Goal: Information Seeking & Learning: Understand process/instructions

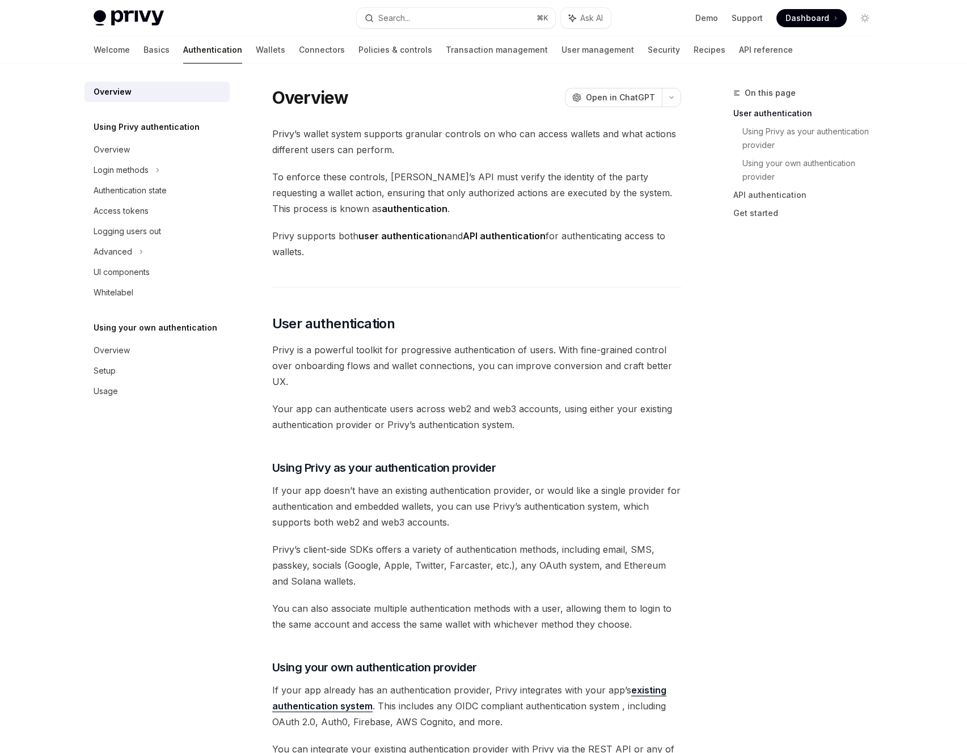
scroll to position [670, 0]
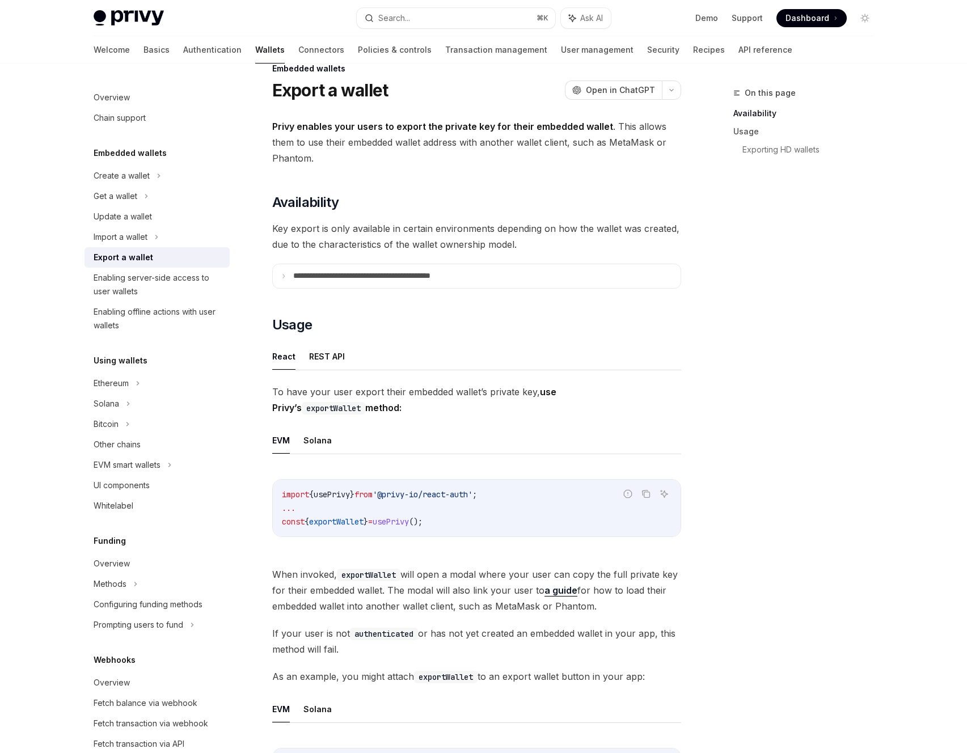
scroll to position [26, 0]
click at [325, 347] on button "REST API" at bounding box center [327, 354] width 36 height 27
type textarea "*"
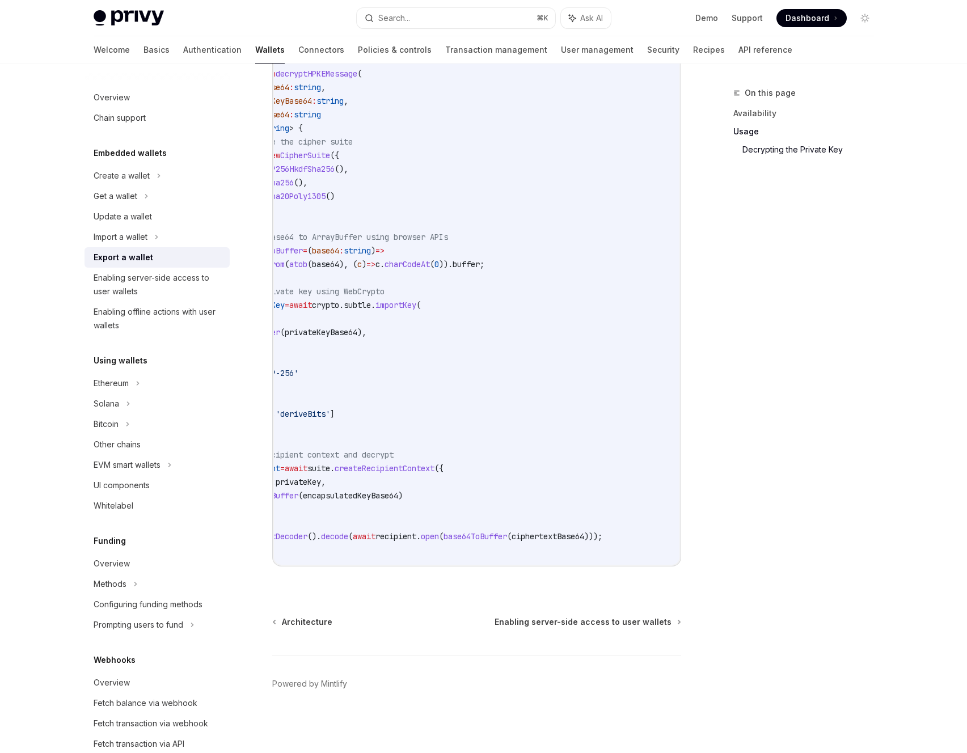
scroll to position [0, 81]
drag, startPoint x: 461, startPoint y: 566, endPoint x: 351, endPoint y: 564, distance: 110.0
click at [351, 564] on div "decrypt.ts example.ts Report incorrect code Copy Ask AI import { CipherSuite , …" at bounding box center [476, 187] width 409 height 760
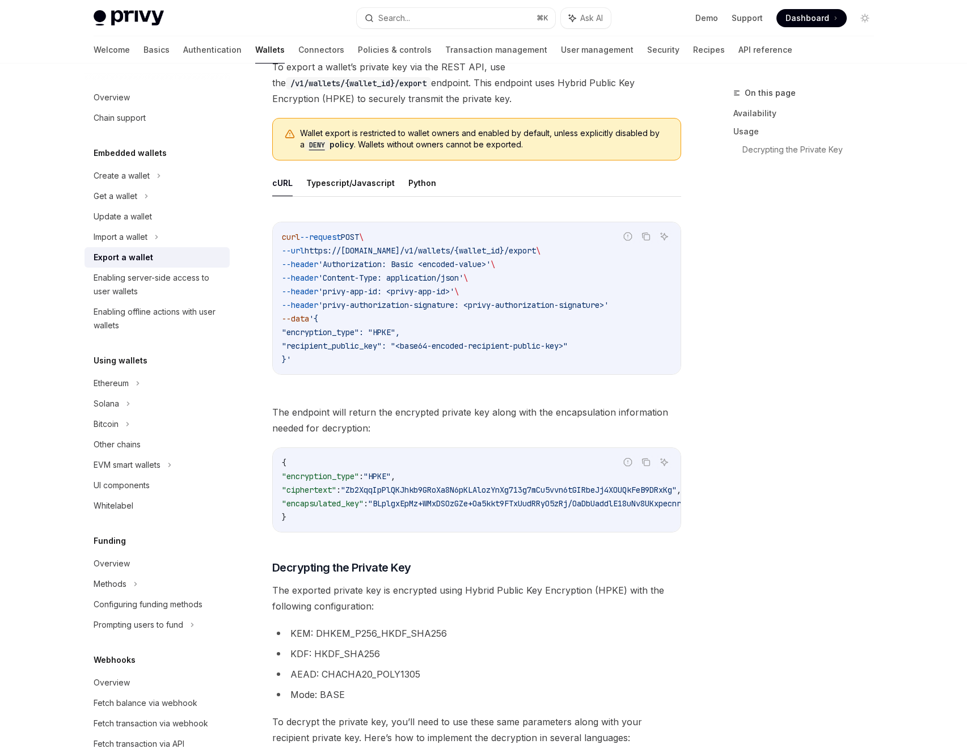
scroll to position [221, 0]
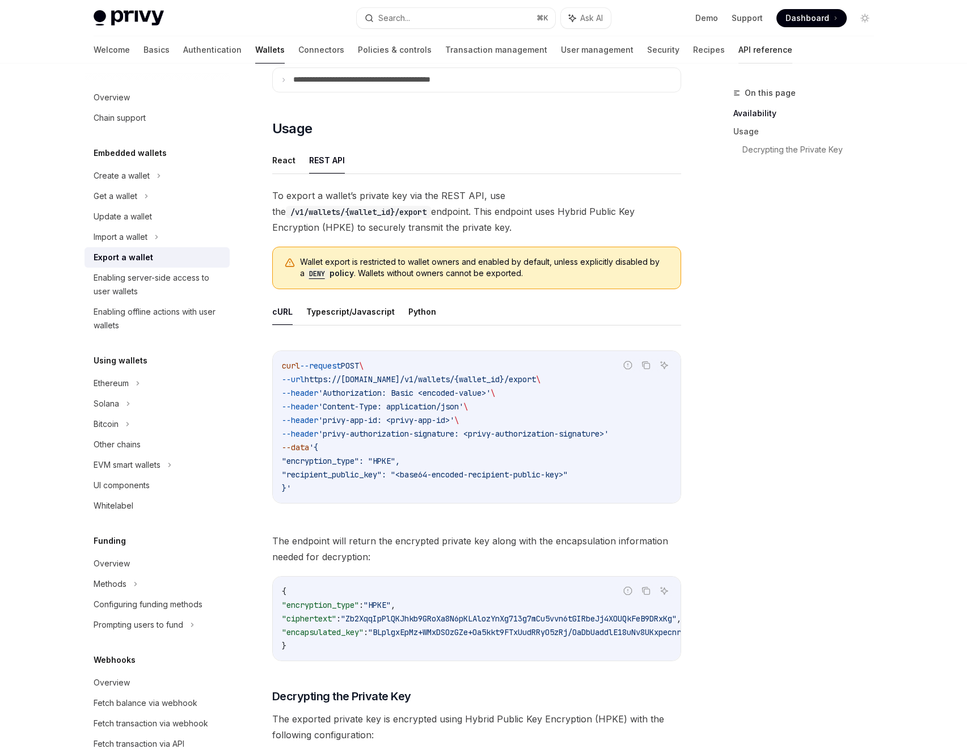
click at [738, 49] on link "API reference" at bounding box center [765, 49] width 54 height 27
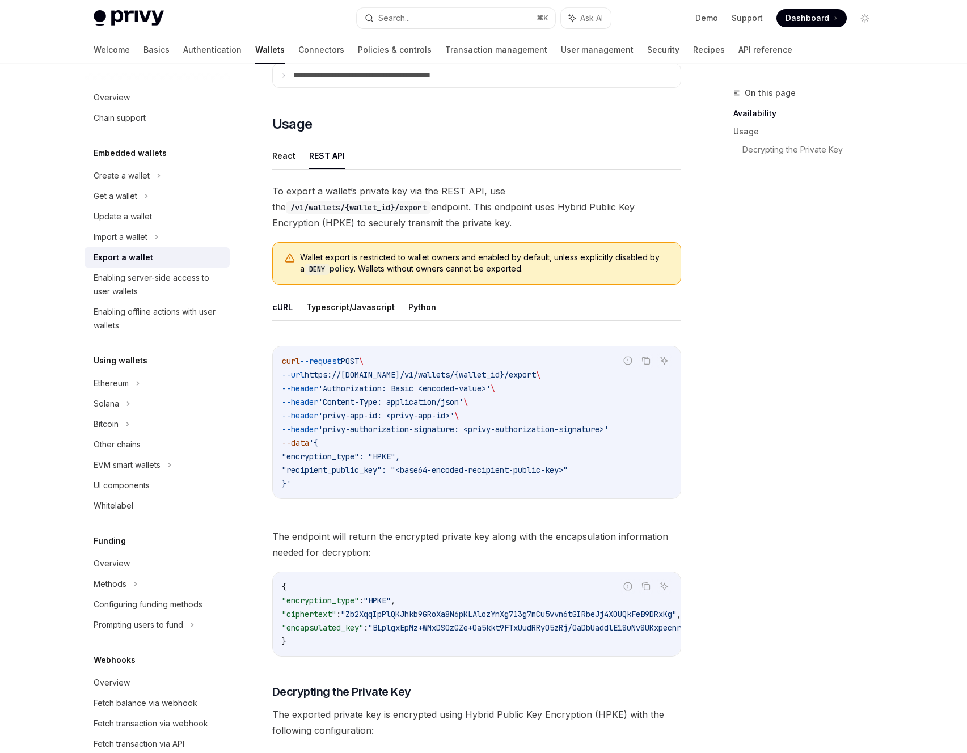
click at [549, 637] on code "{ "encryption_type" : "HPKE" , "ciphertext" : "Zb2XqqIpPlQKJhkb9GRoXa8N6pKLAloz…" at bounding box center [543, 614] width 522 height 68
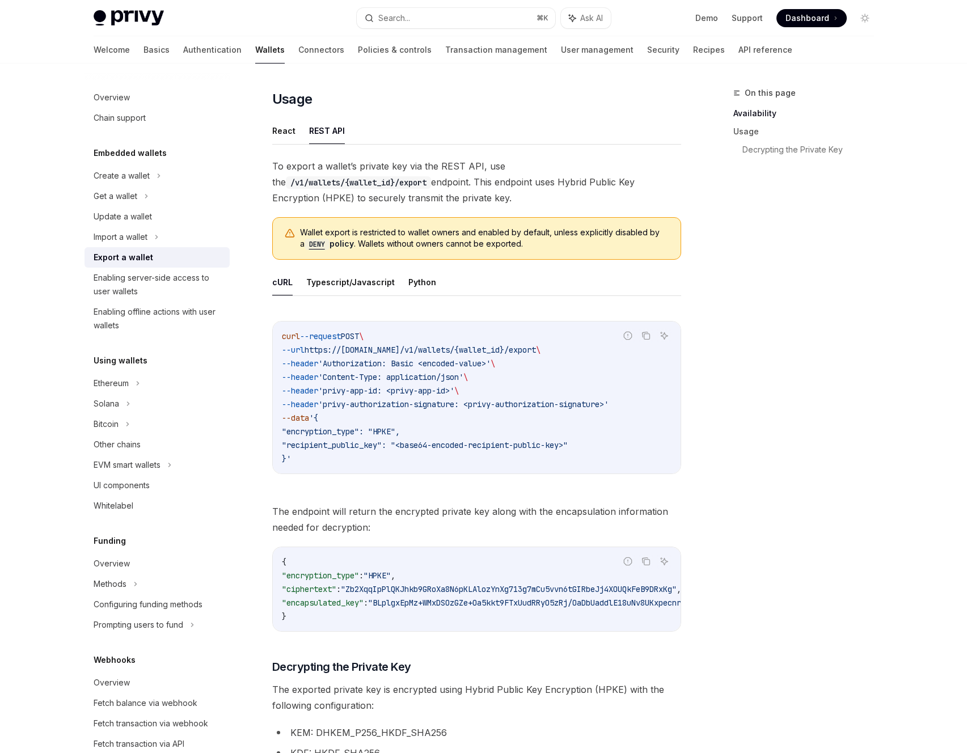
scroll to position [252, 0]
click at [647, 557] on icon "Copy the contents from the code block" at bounding box center [646, 560] width 6 height 6
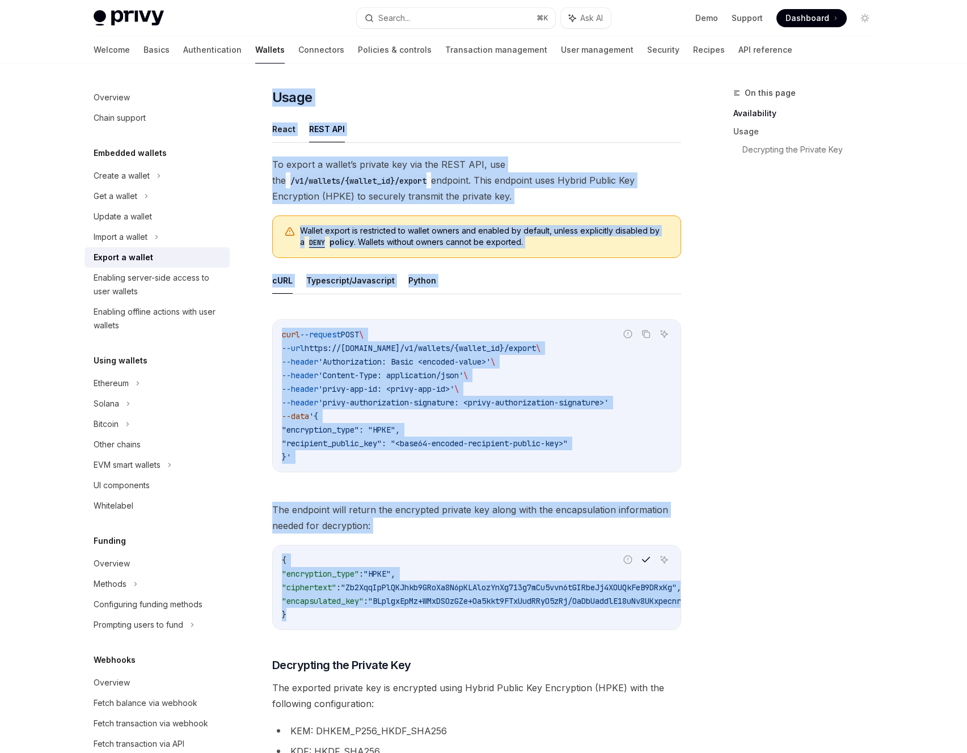
drag, startPoint x: 556, startPoint y: 633, endPoint x: 714, endPoint y: 632, distance: 158.7
click at [799, 608] on div "On this page Availability Usage Decrypting the Private Key" at bounding box center [796, 419] width 172 height 667
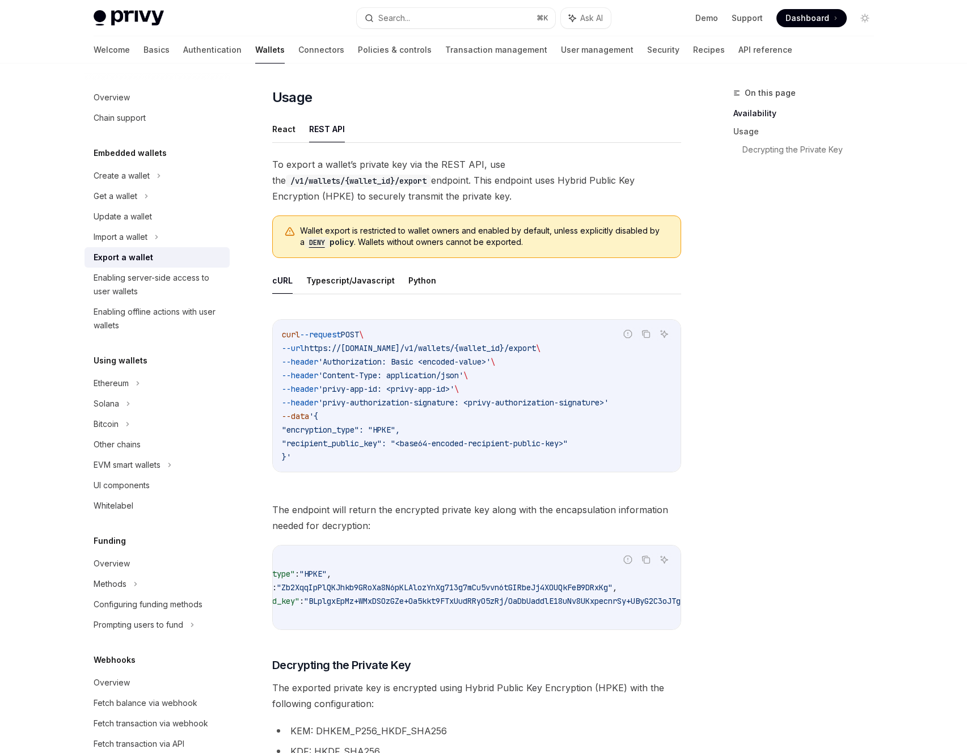
click at [541, 430] on code "curl --request POST \ --url https://[DOMAIN_NAME]/v1/wallets/{wallet_id}/export…" at bounding box center [476, 396] width 389 height 136
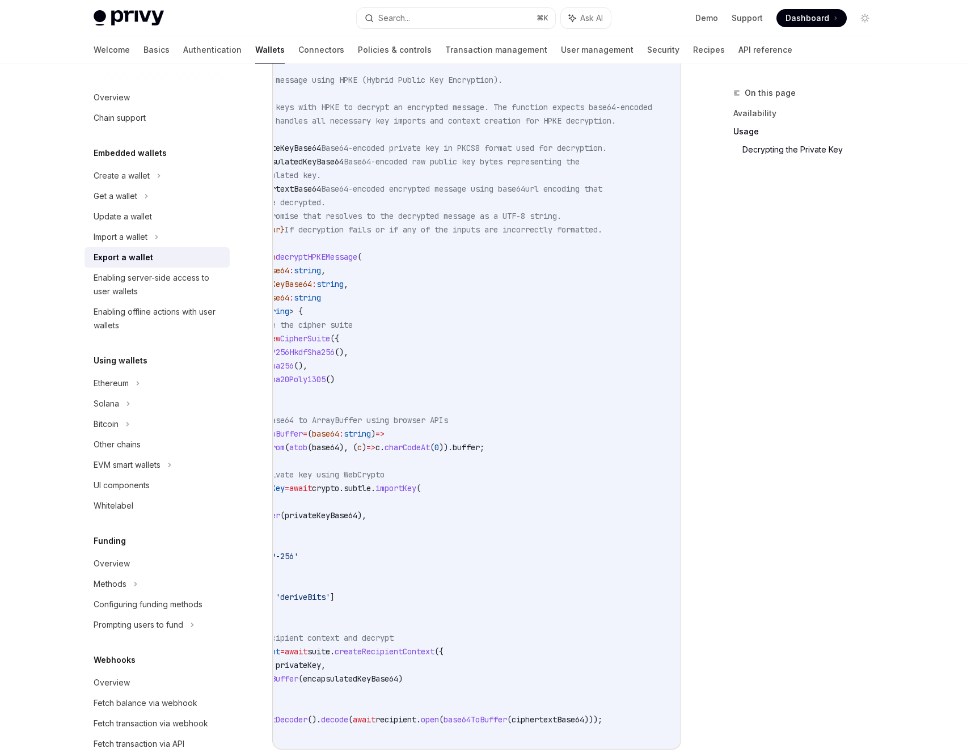
scroll to position [1361, 0]
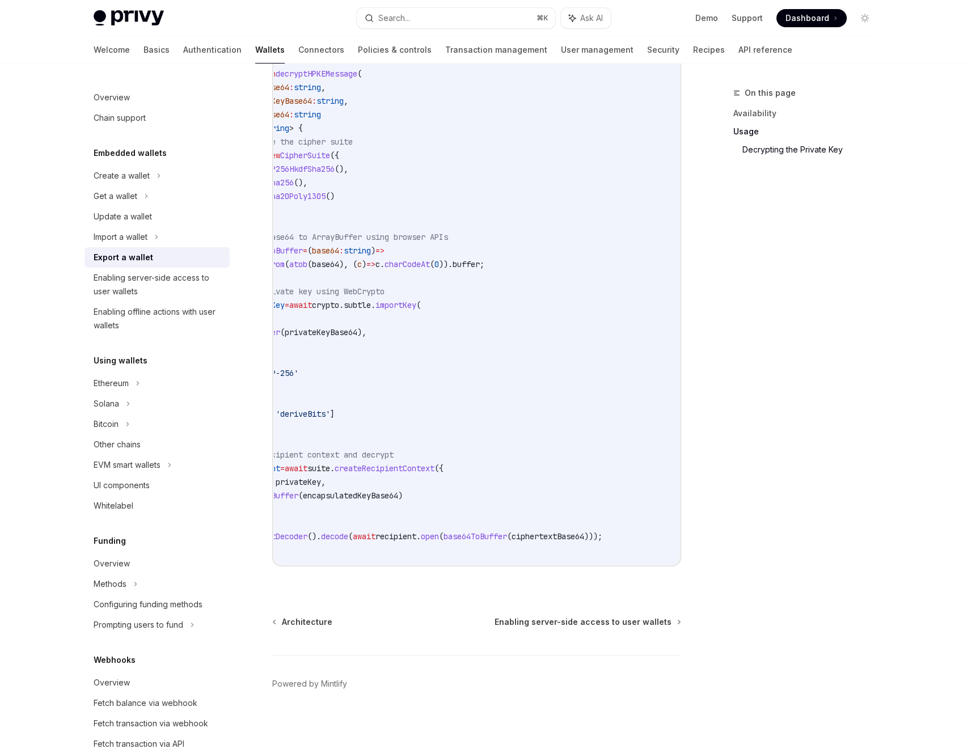
click at [541, 452] on code "import { CipherSuite , DhkemP256HkdfSha256 , HkdfSha256 } from '@hpke/core' ; i…" at bounding box center [448, 196] width 463 height 721
drag, startPoint x: 464, startPoint y: 565, endPoint x: 323, endPoint y: 555, distance: 142.0
click at [322, 556] on div "import { CipherSuite , DhkemP256HkdfSha256 , HkdfSha256 } from '@hpke/core' ; i…" at bounding box center [476, 196] width 405 height 737
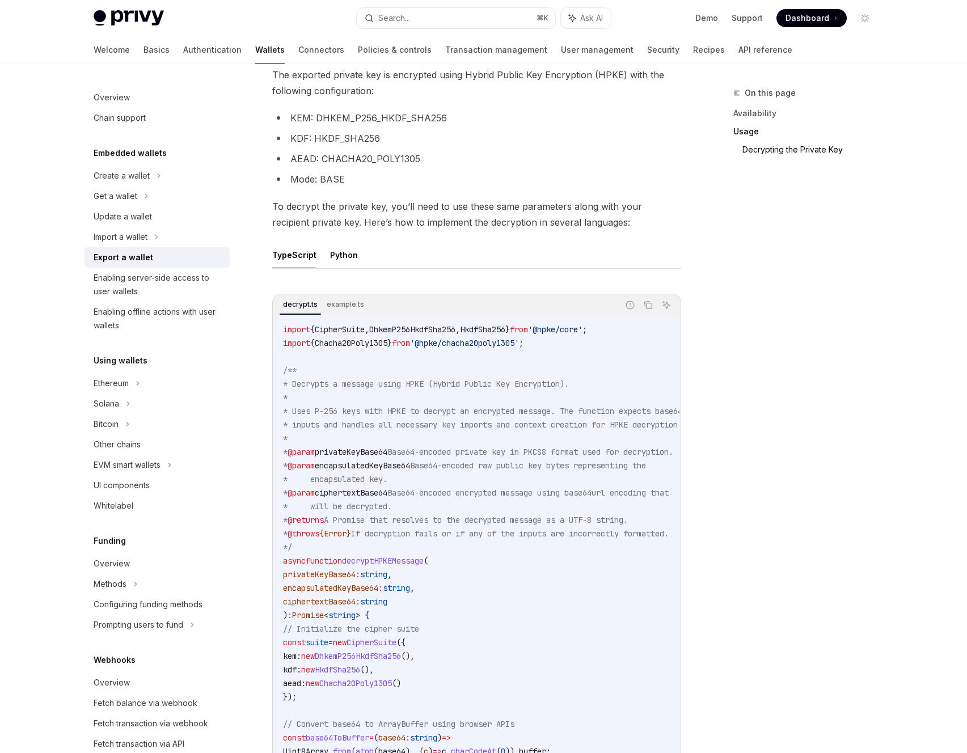
scroll to position [633, 0]
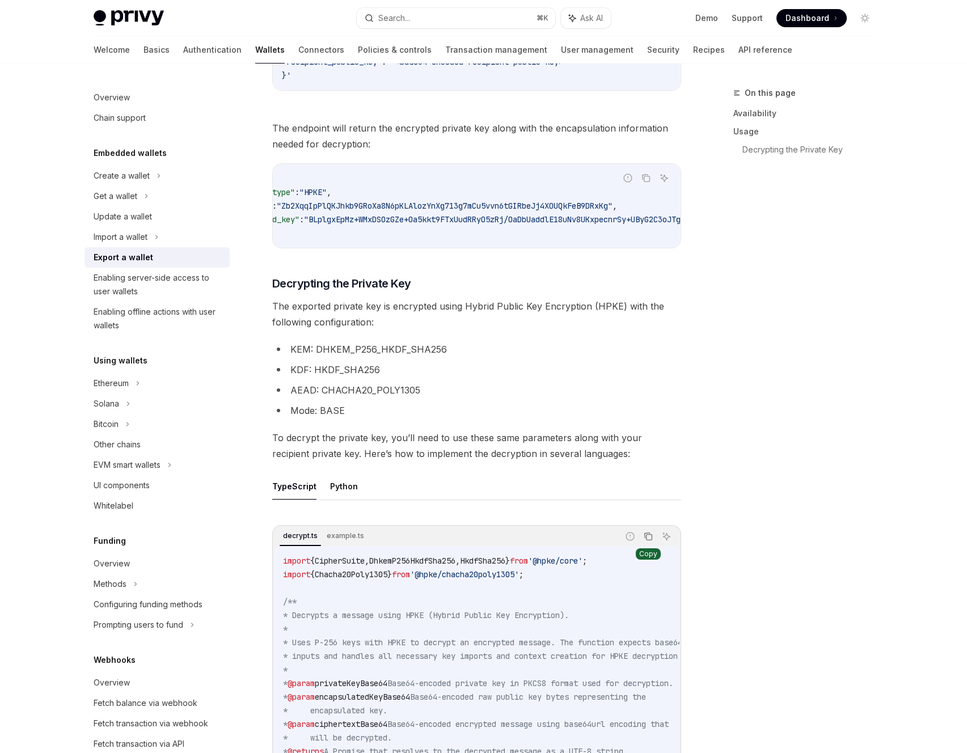
click at [646, 541] on icon "Copy the contents from the code block" at bounding box center [647, 536] width 9 height 9
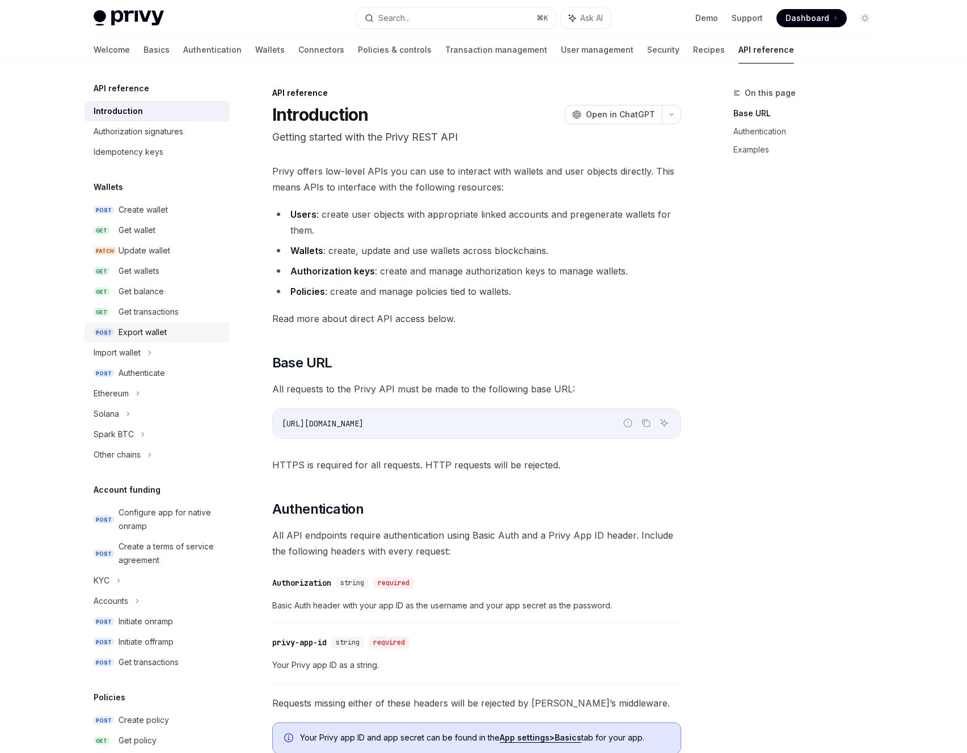
click at [138, 337] on div "Export wallet" at bounding box center [142, 332] width 48 height 14
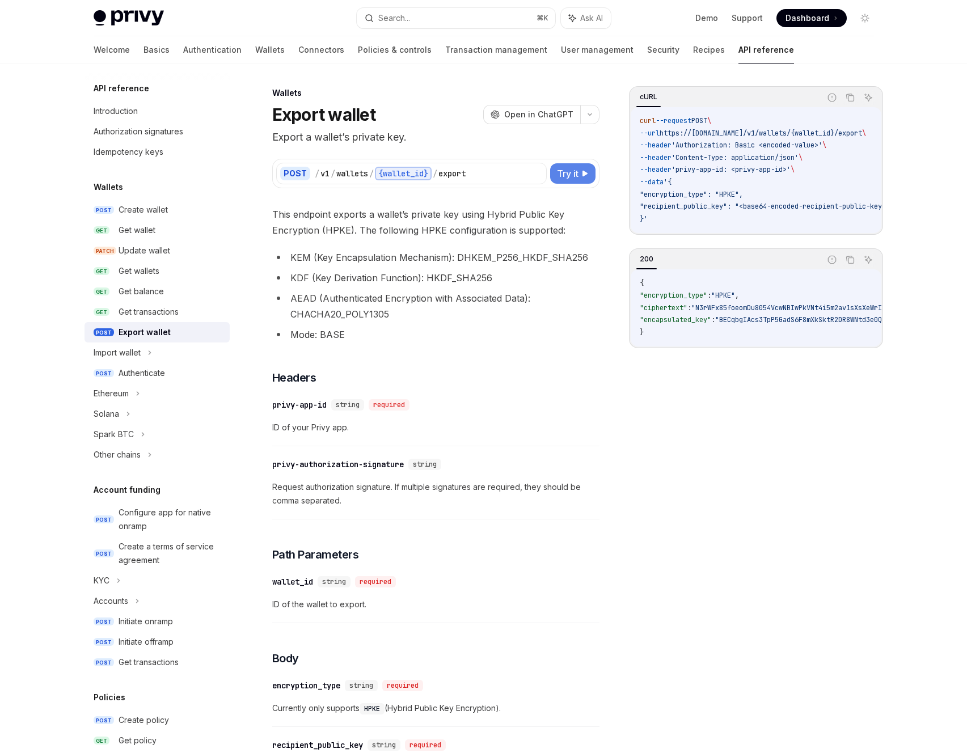
click at [570, 177] on span "Try it" at bounding box center [568, 174] width 22 height 14
type textarea "*"
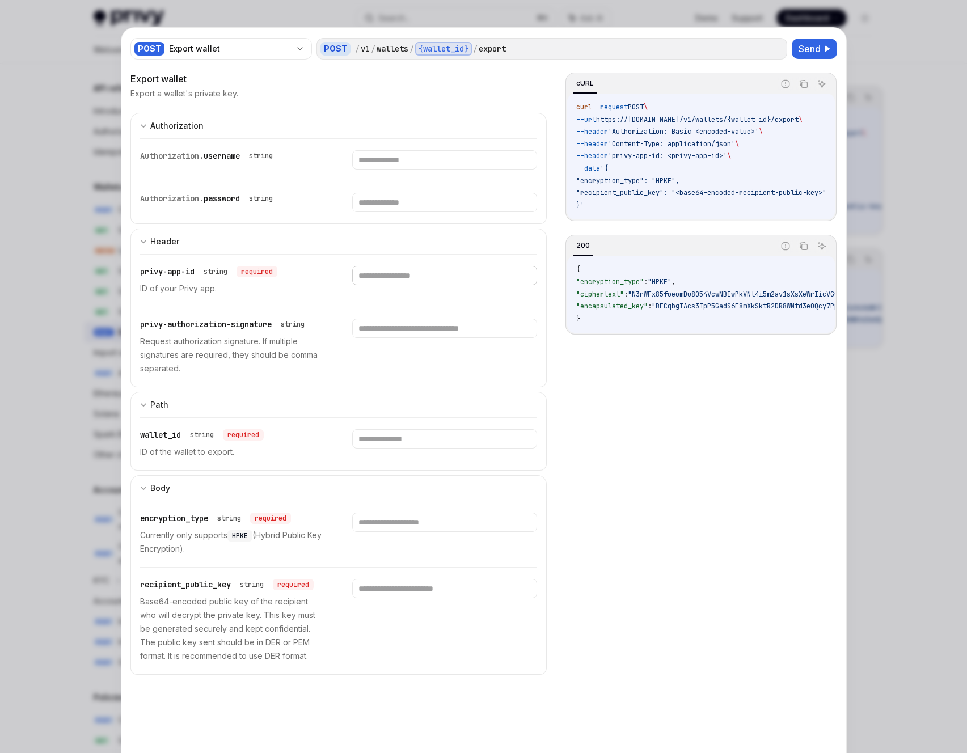
click at [408, 278] on input "text" at bounding box center [444, 275] width 185 height 19
paste input "**********"
type input "**********"
click at [560, 495] on div "**********" at bounding box center [483, 423] width 706 height 703
click at [859, 514] on div at bounding box center [483, 376] width 967 height 753
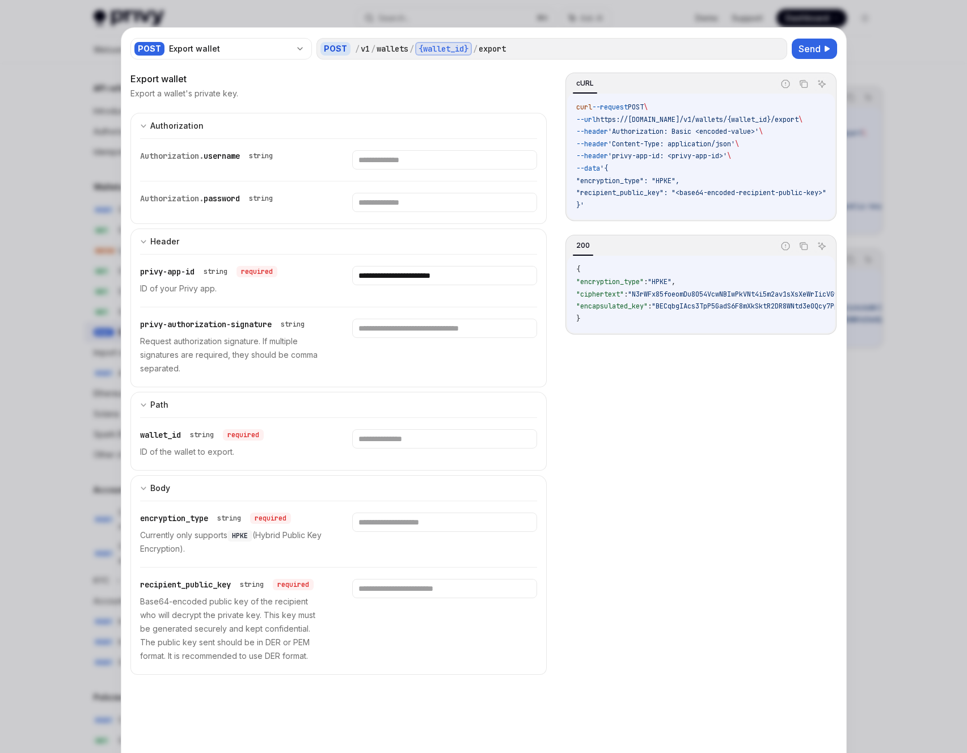
type textarea "*"
